Goal: Task Accomplishment & Management: Manage account settings

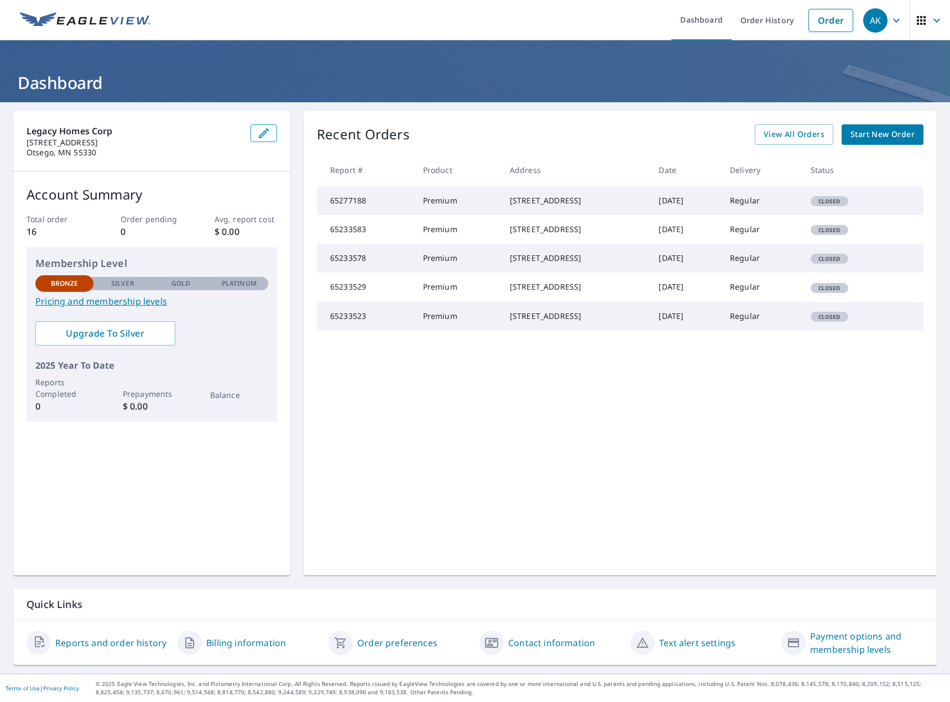
click at [657, 205] on td "[DATE]" at bounding box center [684, 200] width 71 height 29
click at [399, 211] on td "65277188" at bounding box center [365, 200] width 97 height 29
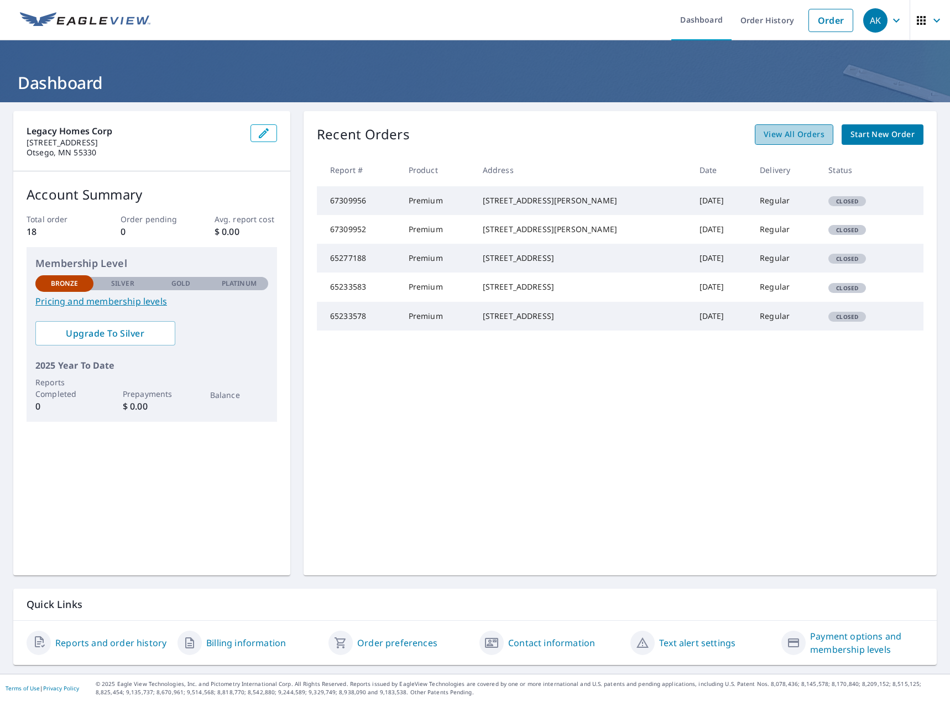
click at [810, 139] on span "View All Orders" at bounding box center [793, 135] width 61 height 14
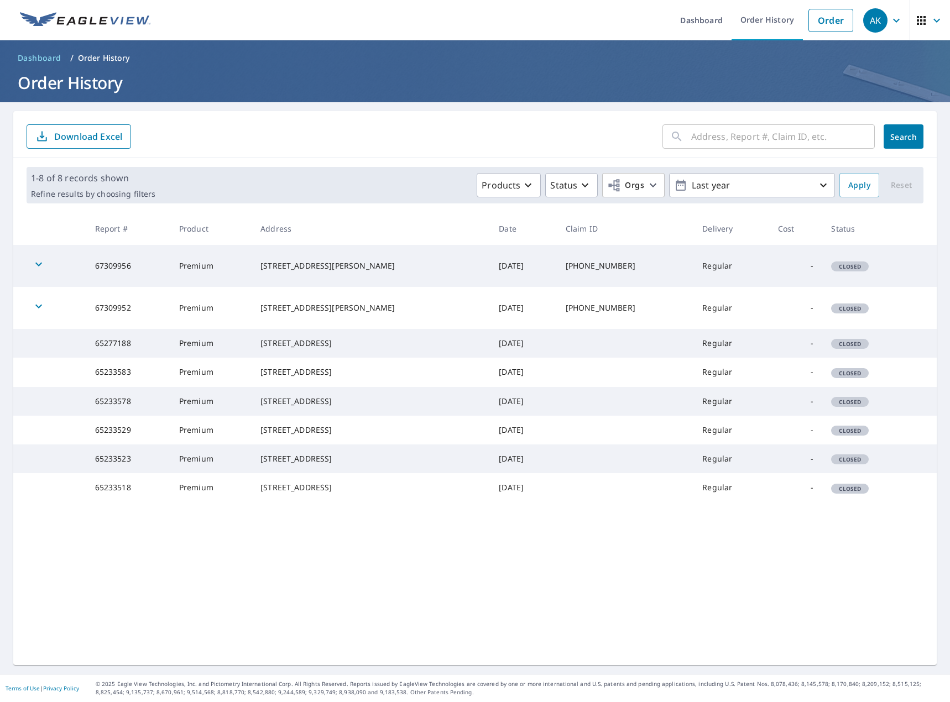
click at [41, 265] on icon "button" at bounding box center [38, 264] width 13 height 13
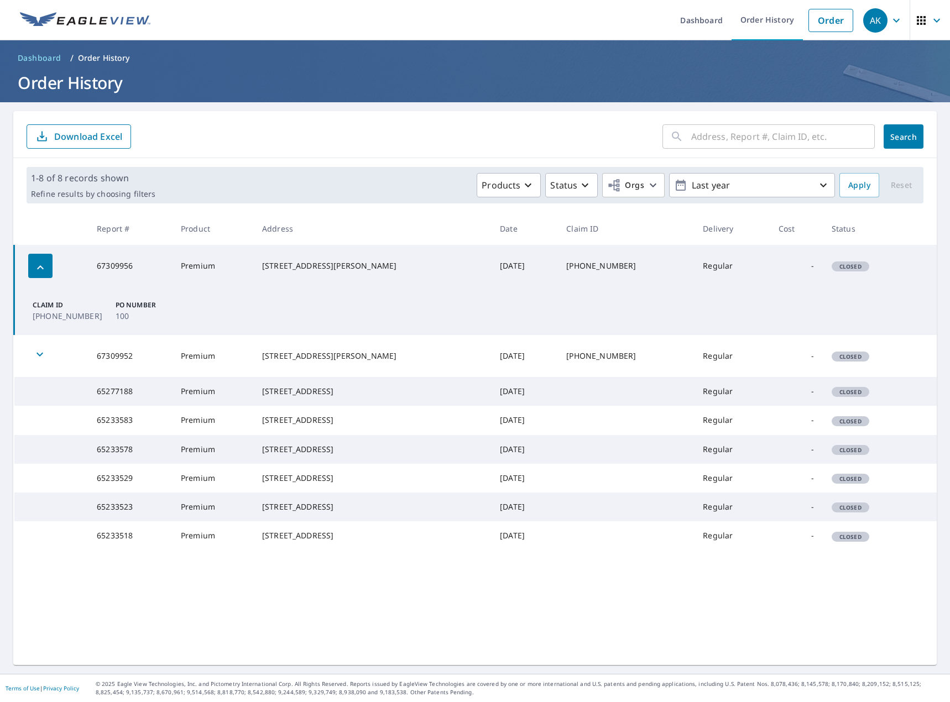
click at [41, 265] on icon "button" at bounding box center [40, 267] width 13 height 13
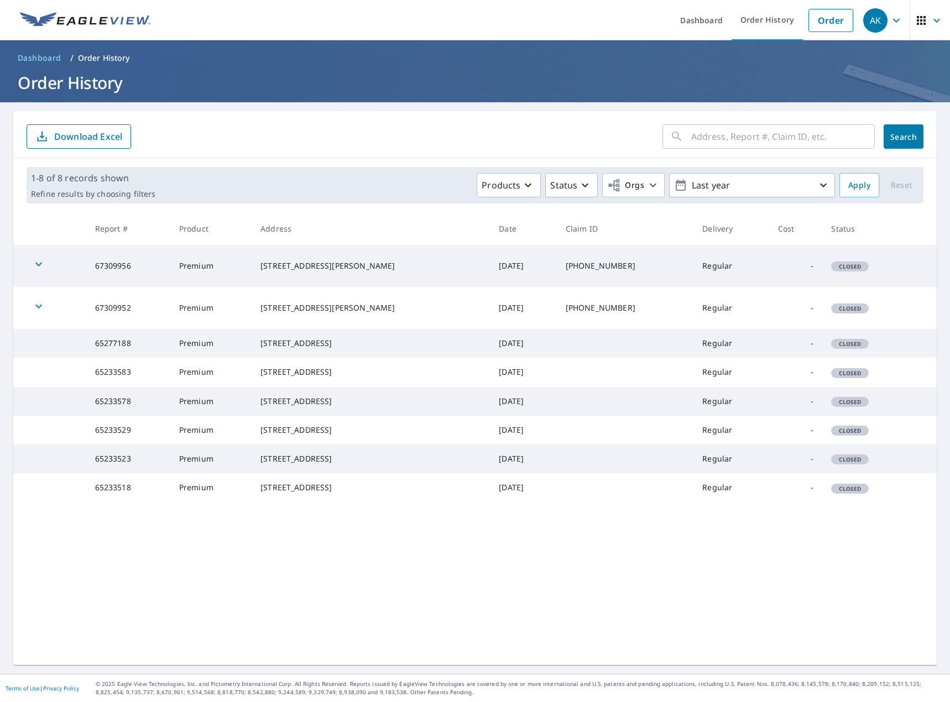
click at [52, 58] on span "Dashboard" at bounding box center [40, 58] width 44 height 11
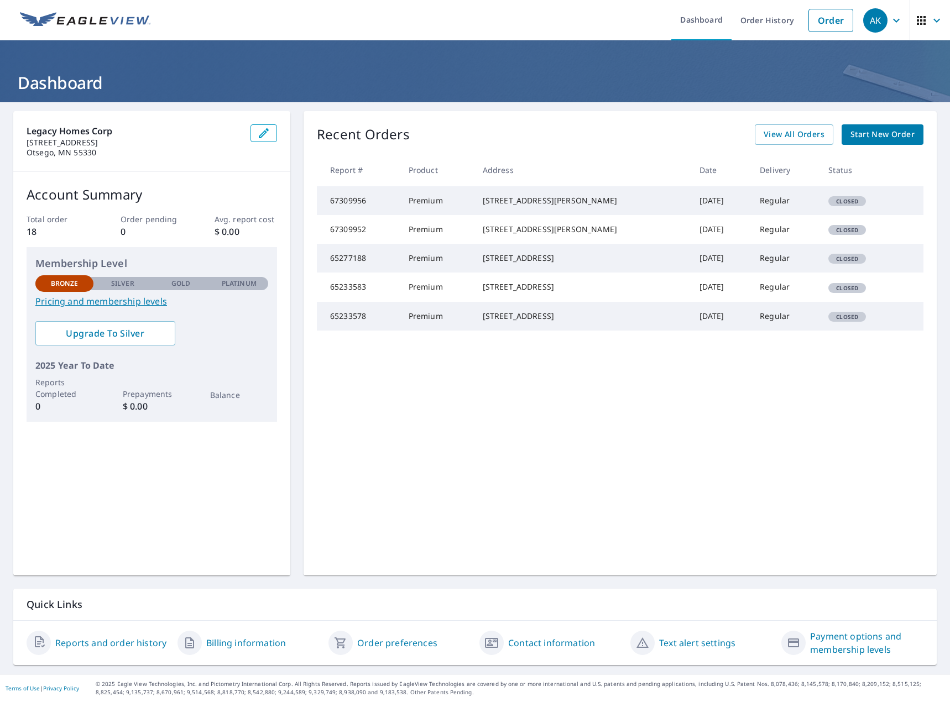
click at [114, 282] on p "Silver" at bounding box center [122, 284] width 23 height 10
click at [128, 296] on link "Pricing and membership levels" at bounding box center [151, 301] width 233 height 13
click at [118, 329] on span "Upgrade To Silver" at bounding box center [105, 333] width 122 height 12
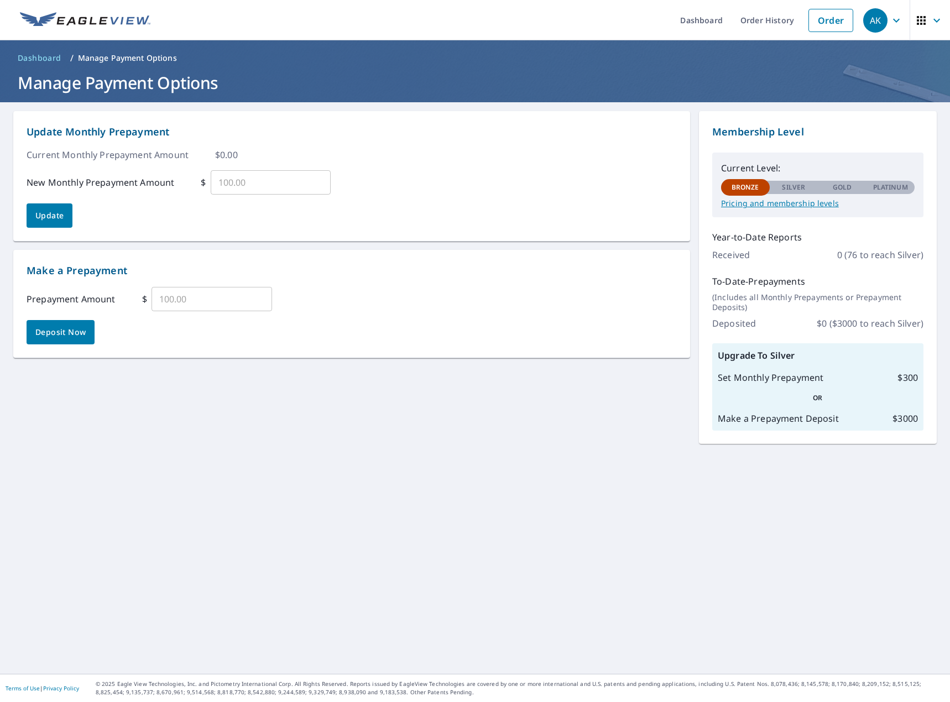
drag, startPoint x: 272, startPoint y: 478, endPoint x: 279, endPoint y: 485, distance: 9.8
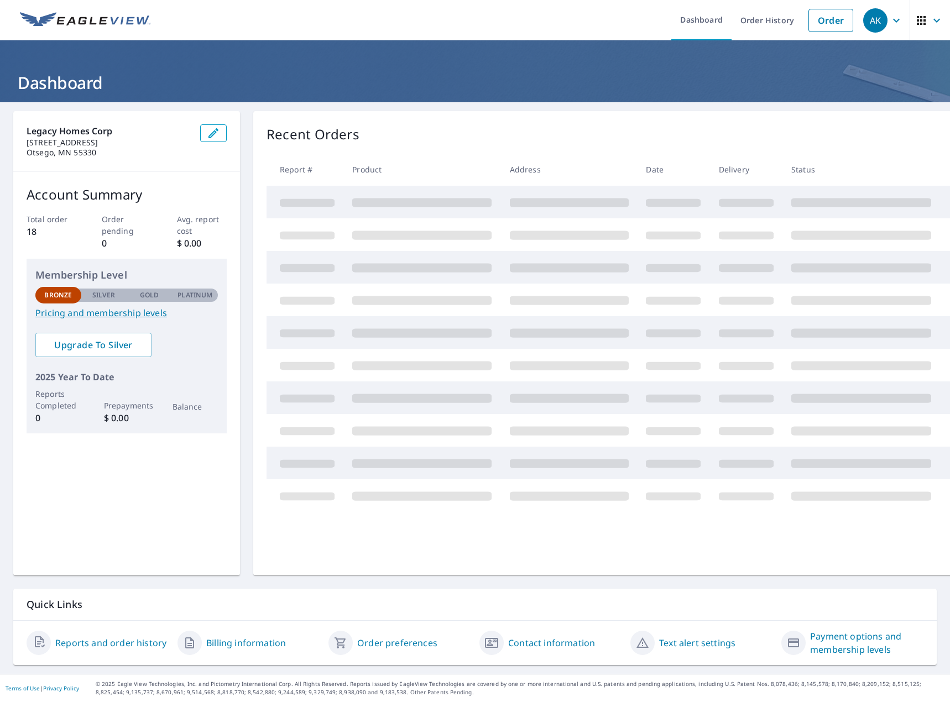
click at [104, 314] on link "Pricing and membership levels" at bounding box center [126, 312] width 182 height 13
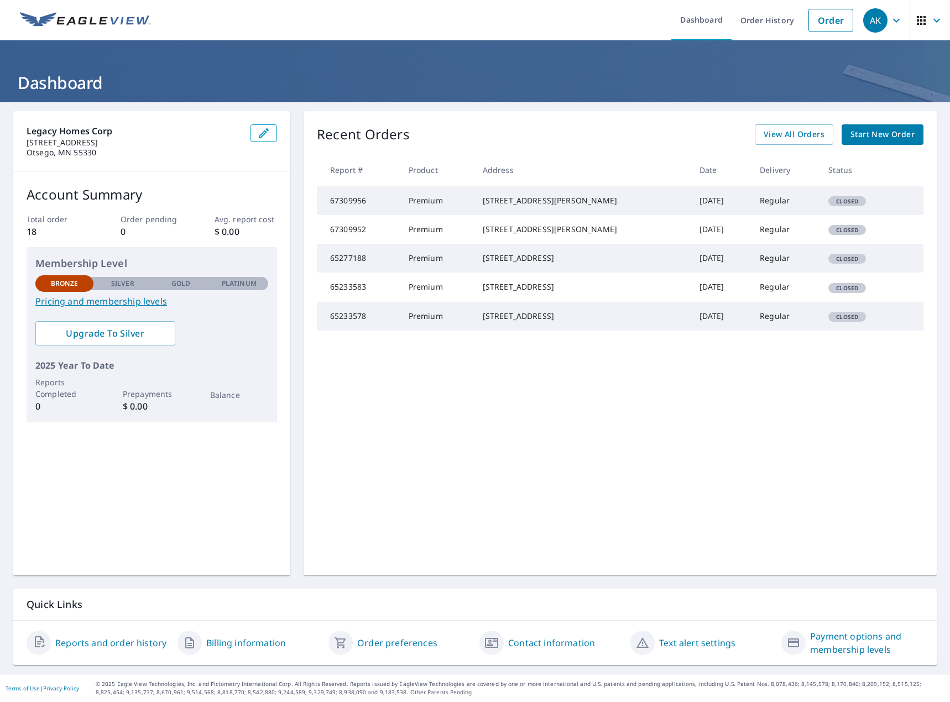
click at [27, 230] on p "18" at bounding box center [58, 231] width 62 height 13
click at [781, 129] on span "View All Orders" at bounding box center [793, 135] width 61 height 14
